Goal: Transaction & Acquisition: Purchase product/service

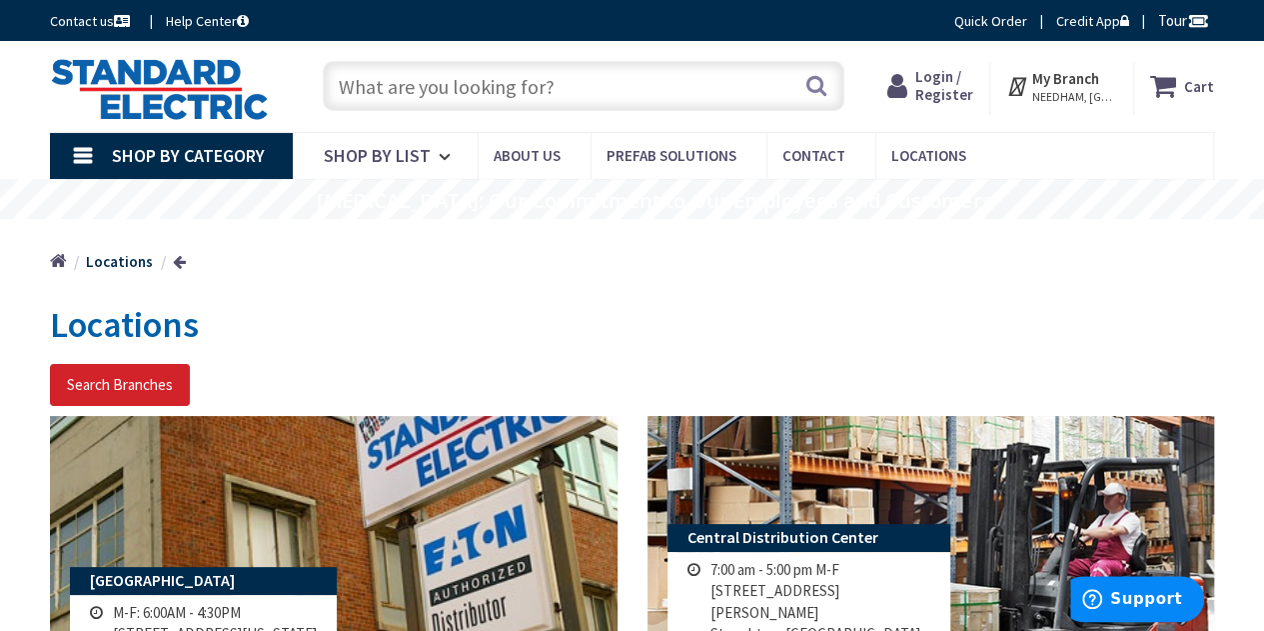
click at [479, 69] on input "text" at bounding box center [584, 86] width 522 height 50
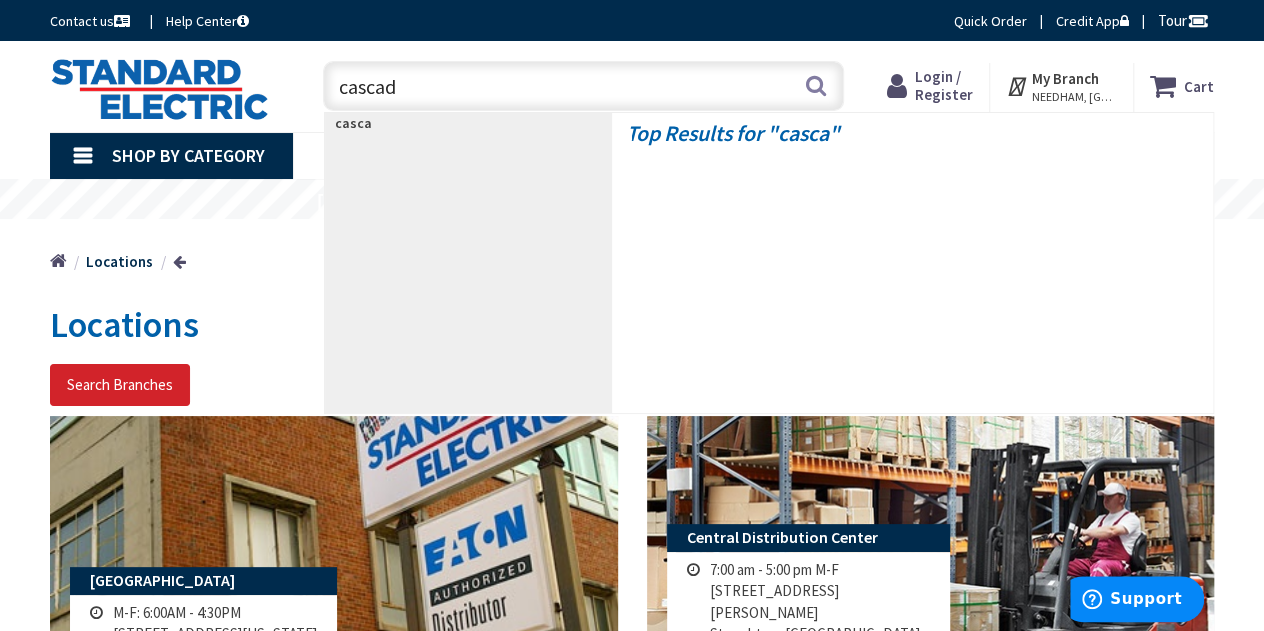
type input "cascada"
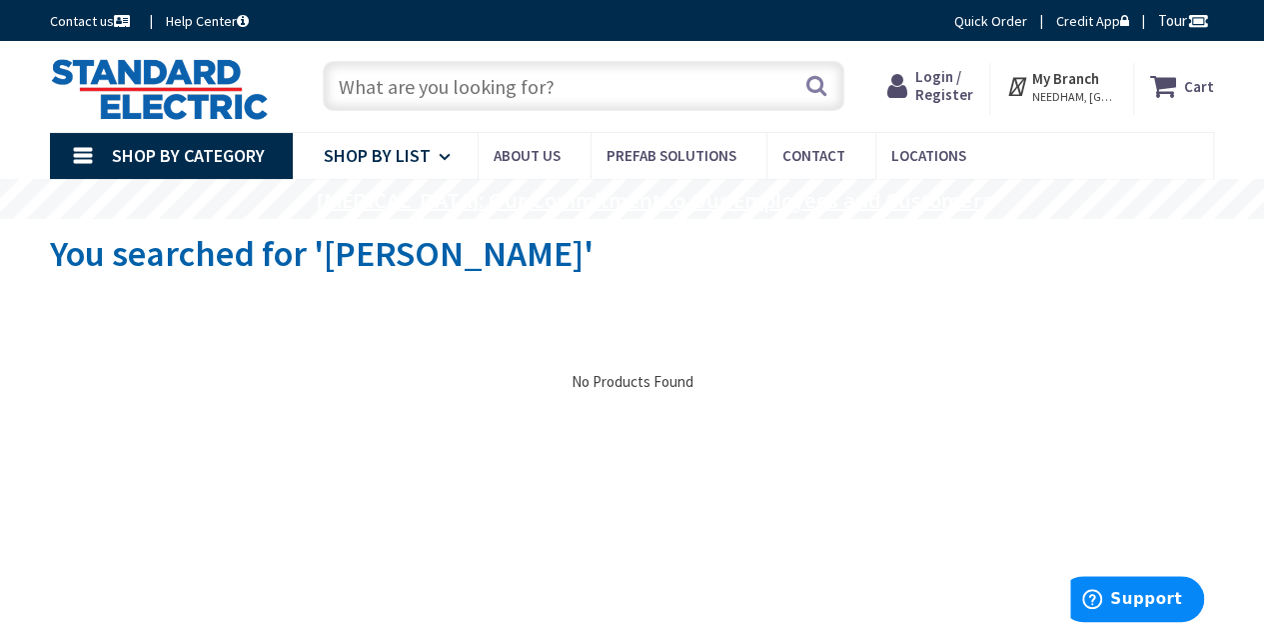
click at [406, 155] on span "Shop By List" at bounding box center [377, 155] width 107 height 23
click at [85, 151] on link "Shop By Category" at bounding box center [171, 156] width 243 height 46
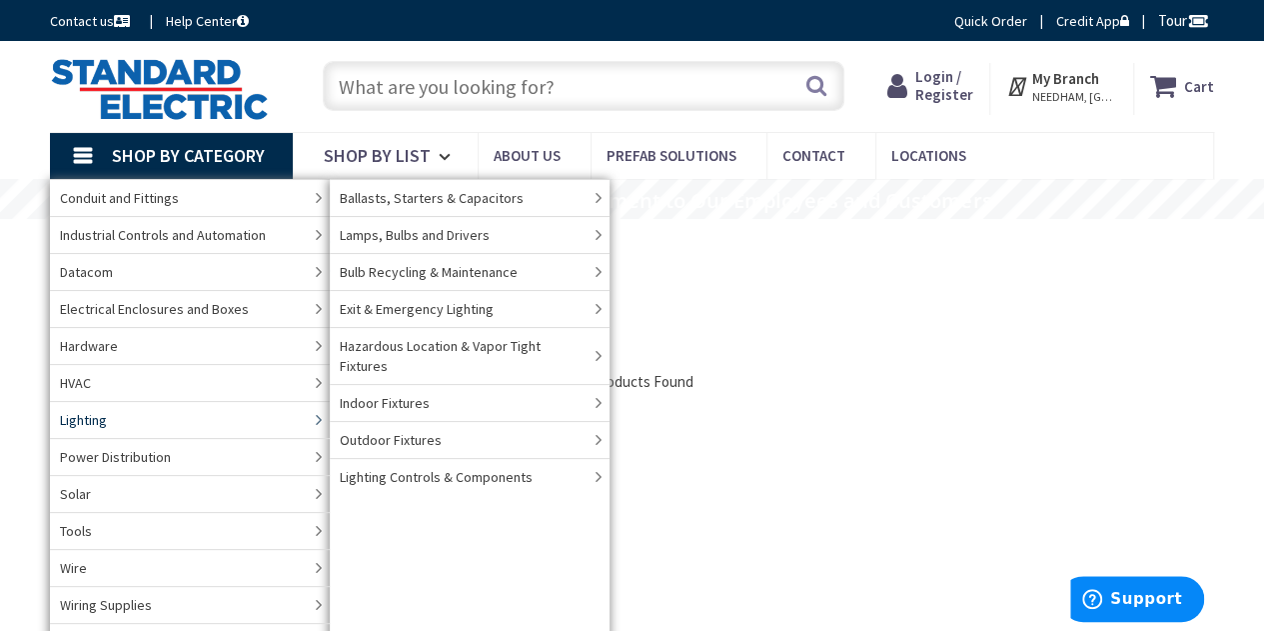
click at [126, 415] on link "Lighting" at bounding box center [190, 419] width 280 height 37
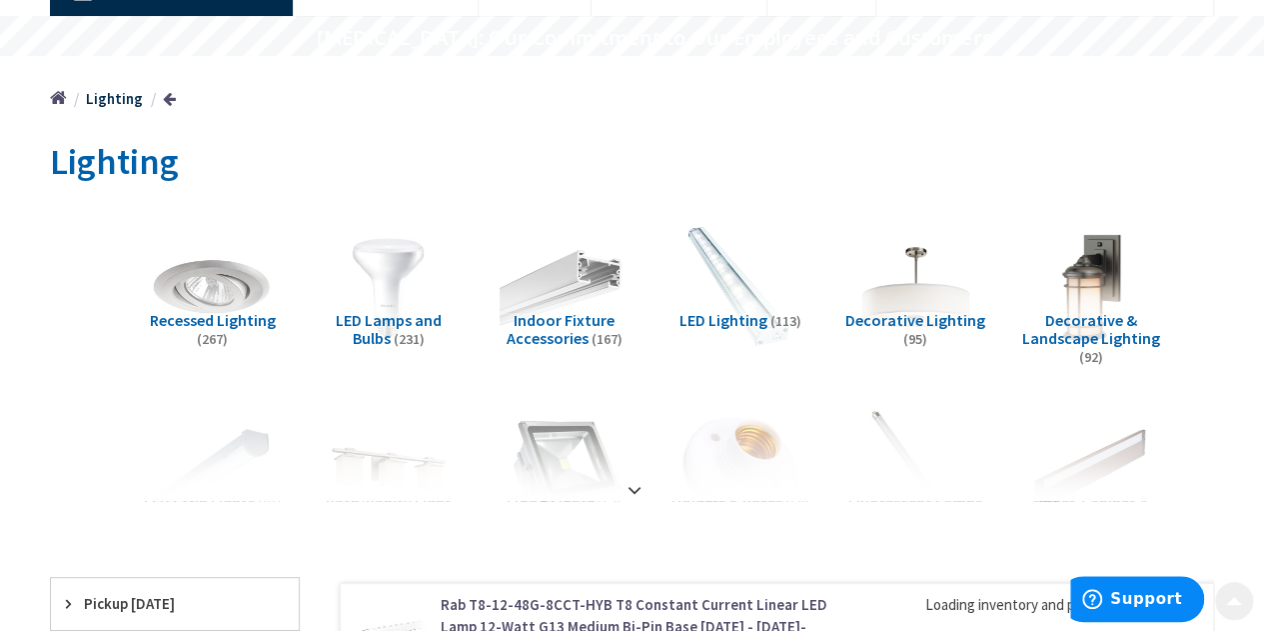
scroll to position [169, 0]
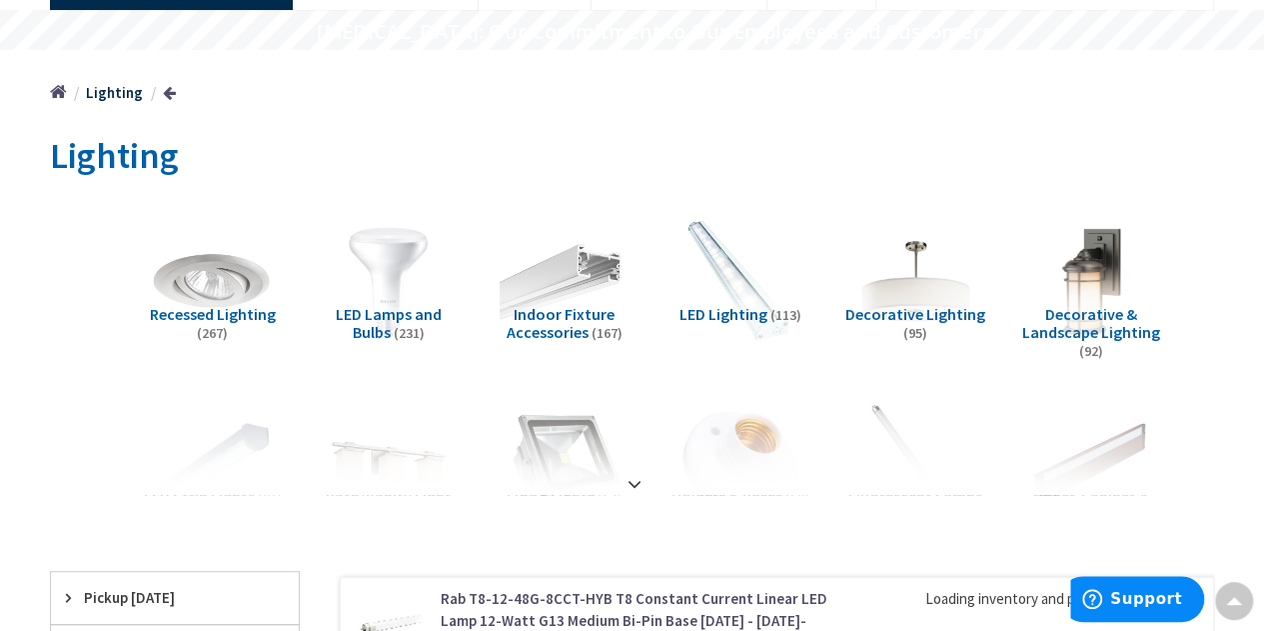
click at [350, 270] on img at bounding box center [389, 281] width 142 height 142
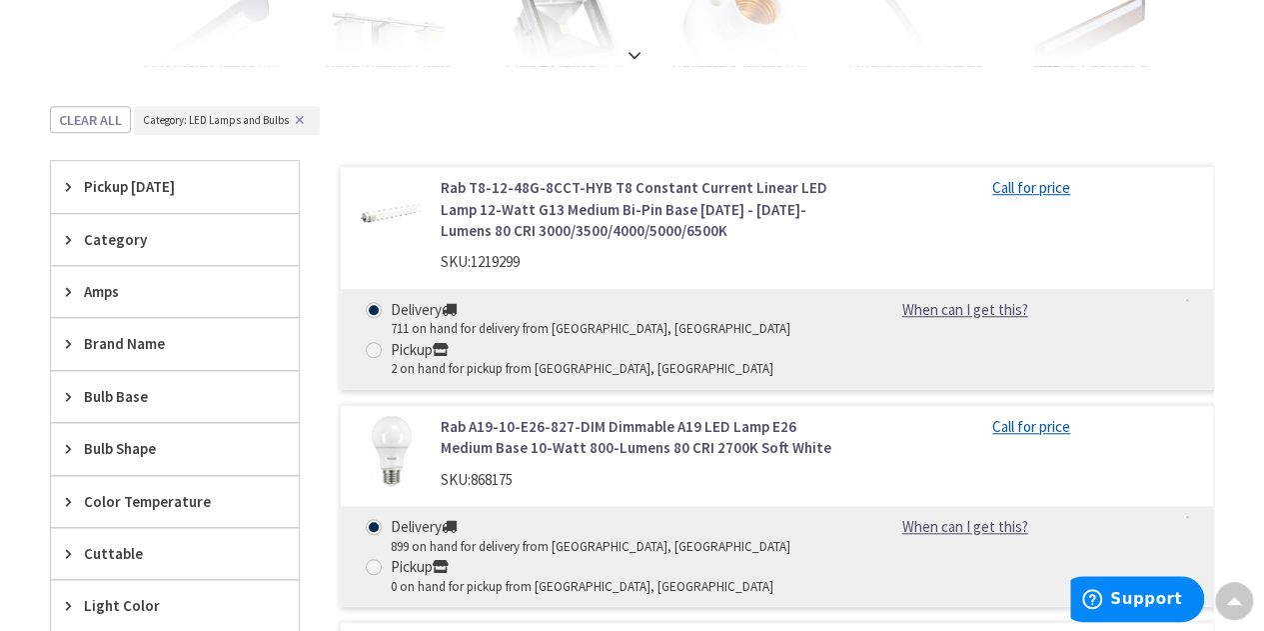
scroll to position [0, 0]
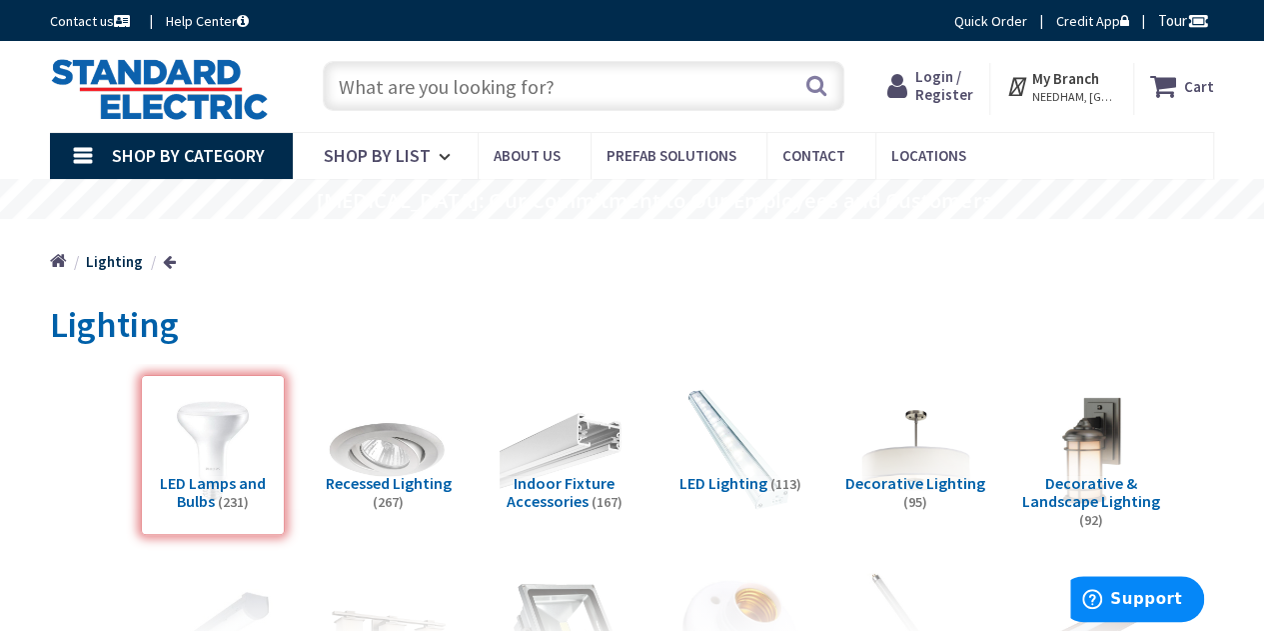
click at [530, 87] on input "text" at bounding box center [584, 86] width 522 height 50
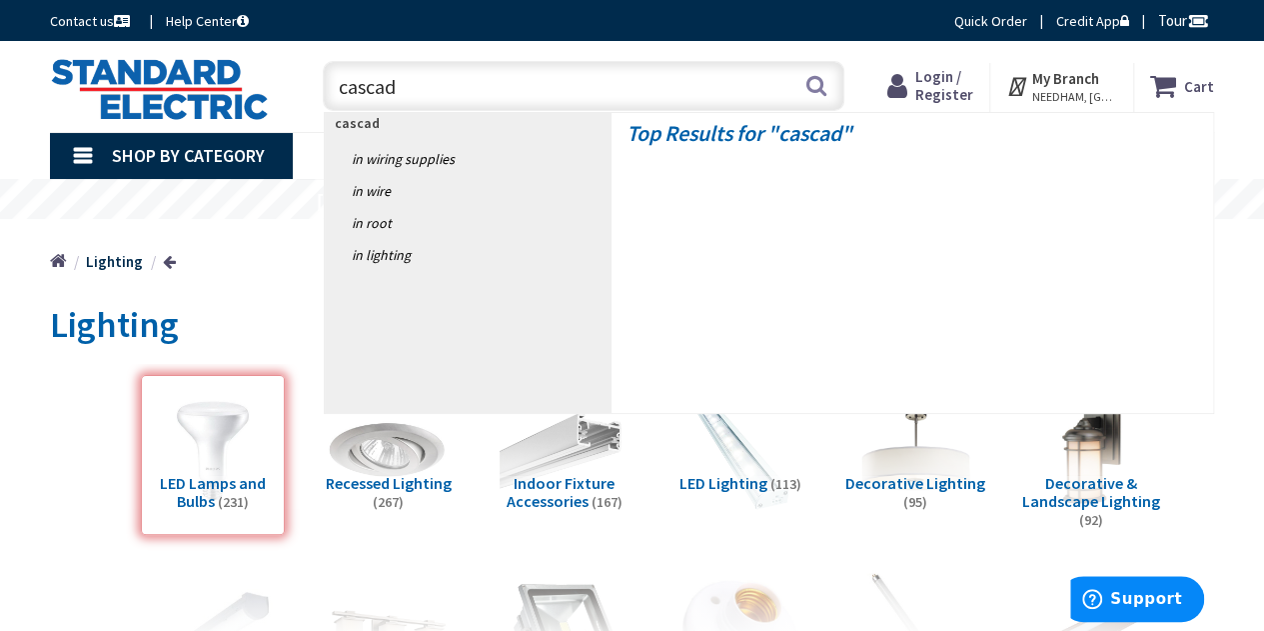
type input "cascada"
